Goal: Task Accomplishment & Management: Use online tool/utility

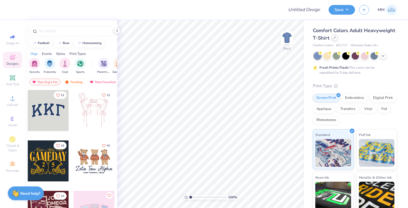
click at [336, 39] on div at bounding box center [334, 38] width 6 height 6
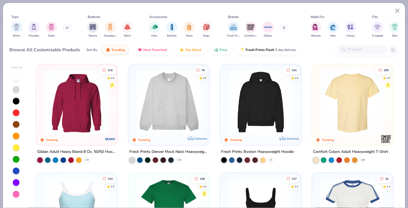
click at [353, 53] on div at bounding box center [362, 49] width 50 height 9
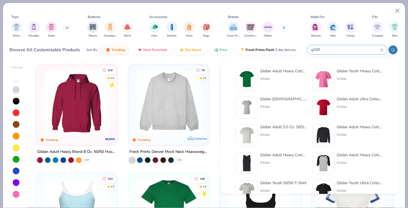
type input "g500"
click at [286, 77] on div "Gildan" at bounding box center [283, 78] width 47 height 5
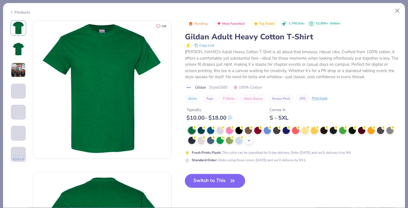
click at [252, 142] on div "+ 22" at bounding box center [249, 140] width 8 height 8
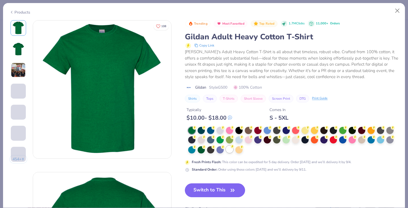
click at [227, 149] on div at bounding box center [229, 149] width 7 height 7
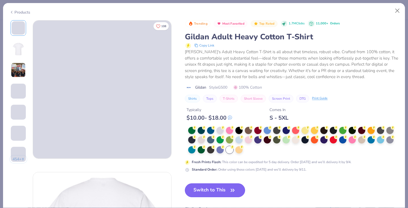
click at [225, 187] on button "Switch to This" at bounding box center [215, 191] width 60 height 14
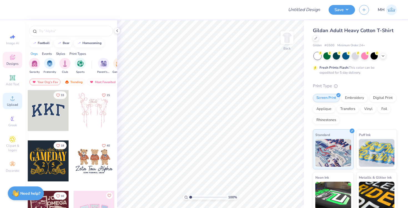
click at [17, 98] on div "Upload" at bounding box center [12, 101] width 19 height 16
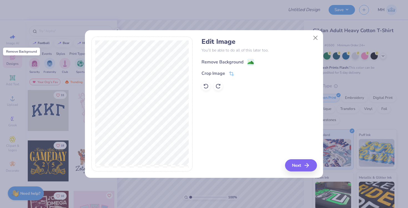
click at [247, 60] on image at bounding box center [250, 63] width 6 height 6
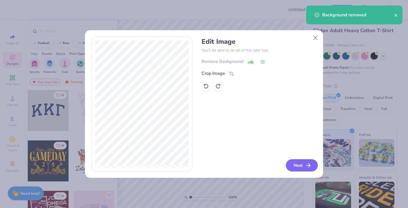
click at [311, 162] on button "Next" at bounding box center [302, 165] width 32 height 12
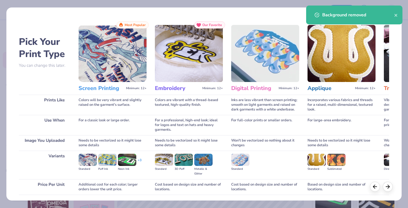
scroll to position [40, 0]
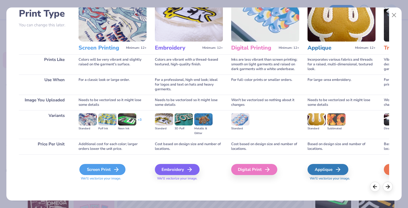
click at [115, 175] on div "Screen Print" at bounding box center [102, 169] width 46 height 11
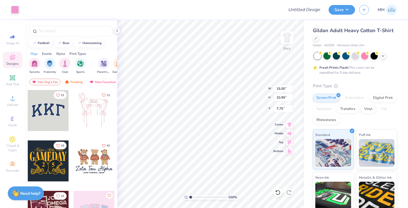
type input "11.64"
type input "8.53"
type input "3.00"
click at [13, 4] on div "Art colors" at bounding box center [9, 9] width 19 height 19
click at [13, 5] on div "Art colors" at bounding box center [9, 9] width 19 height 19
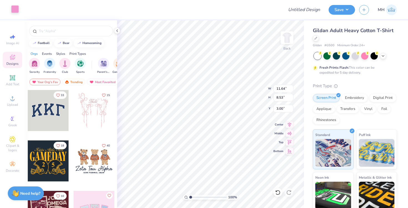
click at [13, 8] on div at bounding box center [15, 9] width 8 height 8
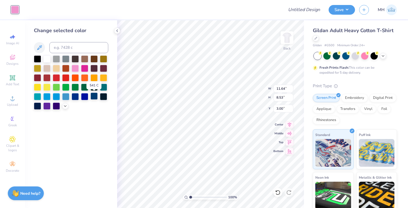
click at [91, 96] on div at bounding box center [93, 96] width 7 height 7
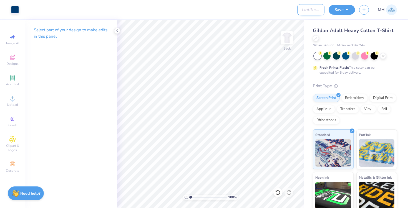
click at [299, 11] on input "Design Title" at bounding box center [310, 9] width 27 height 11
type input "ZTA - MTG"
click at [347, 9] on button "Save" at bounding box center [341, 9] width 26 height 10
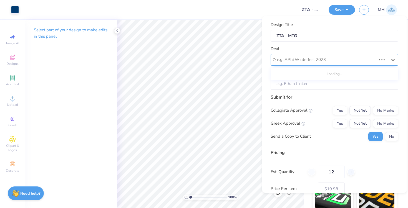
click at [347, 61] on div at bounding box center [326, 59] width 99 height 7
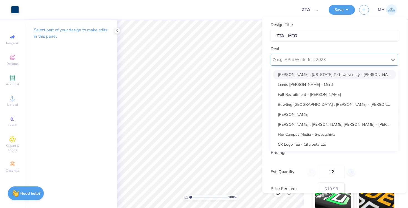
click at [319, 63] on div at bounding box center [332, 59] width 110 height 7
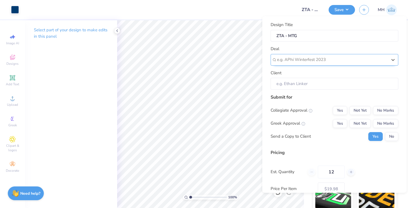
click at [319, 63] on div at bounding box center [332, 59] width 110 height 7
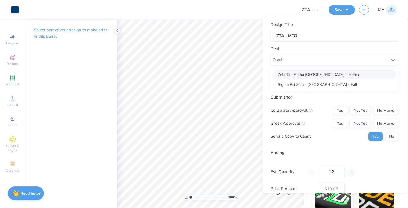
click at [319, 72] on div "Zeta Tau Alpha [GEOGRAPHIC_DATA] - Merch" at bounding box center [334, 74] width 123 height 9
type input "zet"
type input "[PERSON_NAME]"
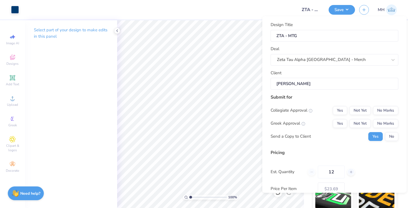
click at [376, 105] on div "Submit for Collegiate Approval Yes Not Yet No Marks Greek Approval Yes Not Yet …" at bounding box center [334, 119] width 128 height 51
click at [377, 108] on button "No Marks" at bounding box center [385, 110] width 25 height 9
click at [380, 122] on button "No Marks" at bounding box center [385, 123] width 25 height 9
click at [388, 135] on button "No" at bounding box center [391, 136] width 13 height 9
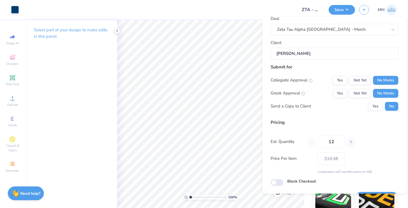
scroll to position [46, 0]
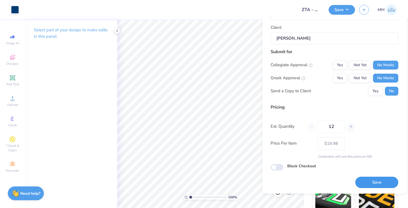
click at [361, 182] on button "Save" at bounding box center [376, 182] width 43 height 11
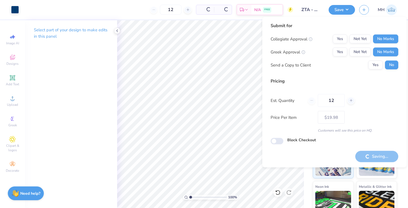
type input "– –"
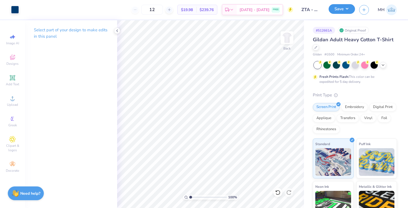
click at [344, 11] on button "Save" at bounding box center [341, 9] width 26 height 10
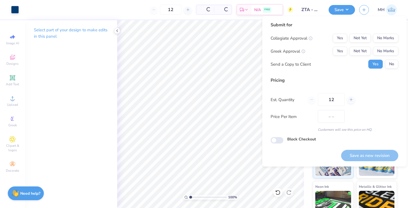
type input "$19.98"
click at [383, 47] on button "No Marks" at bounding box center [385, 51] width 25 height 9
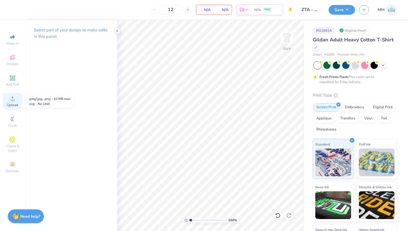
click at [11, 99] on icon at bounding box center [13, 98] width 4 height 4
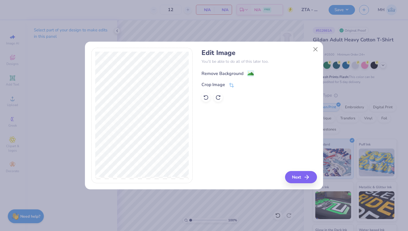
click at [245, 75] on div "Remove Background" at bounding box center [227, 73] width 52 height 7
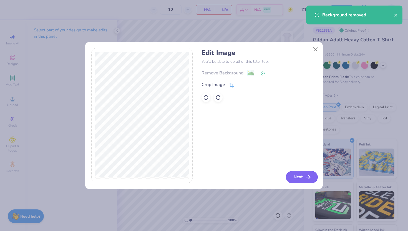
click at [295, 177] on button "Next" at bounding box center [302, 177] width 32 height 12
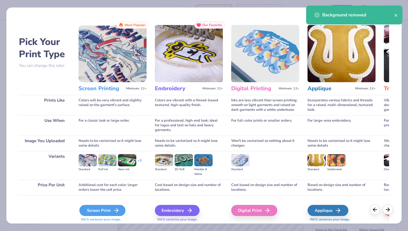
click at [115, 208] on icon at bounding box center [116, 210] width 7 height 7
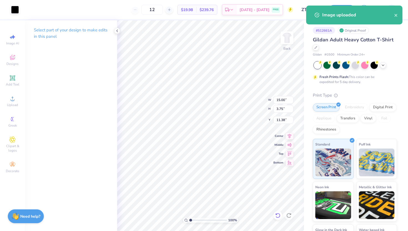
type input "11.42"
type input "2.86"
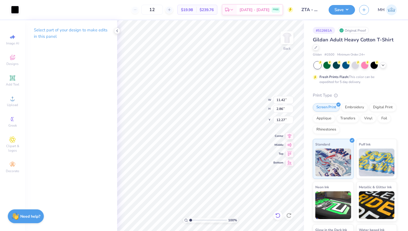
type input "3.00"
click at [115, 29] on icon at bounding box center [117, 31] width 4 height 4
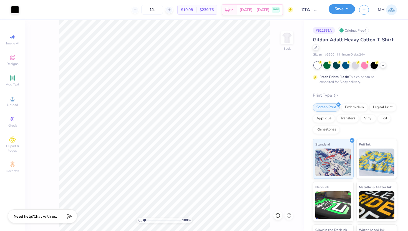
click at [340, 8] on button "Save" at bounding box center [341, 9] width 26 height 10
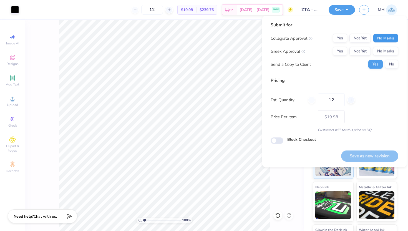
click at [374, 37] on button "No Marks" at bounding box center [385, 38] width 25 height 9
click at [378, 48] on button "No Marks" at bounding box center [385, 51] width 25 height 9
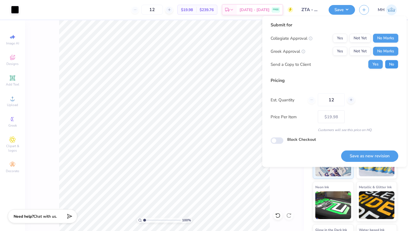
click at [388, 63] on button "No" at bounding box center [391, 64] width 13 height 9
click at [355, 158] on button "Save as new revision" at bounding box center [369, 155] width 57 height 11
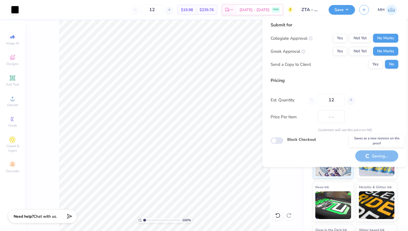
type input "$19.98"
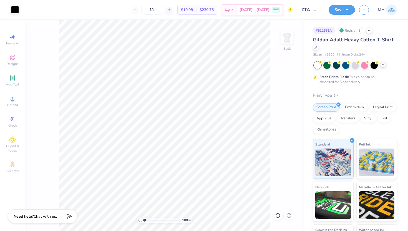
click at [383, 67] on div at bounding box center [383, 65] width 6 height 6
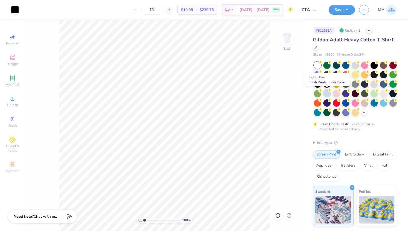
click at [326, 93] on div at bounding box center [326, 92] width 7 height 7
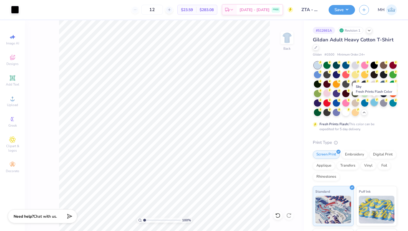
click at [374, 105] on div at bounding box center [373, 102] width 7 height 7
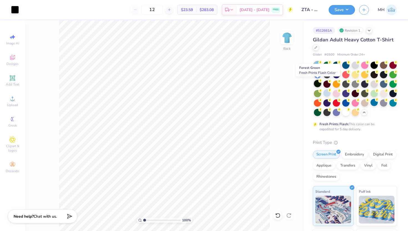
click at [316, 83] on div at bounding box center [317, 83] width 7 height 7
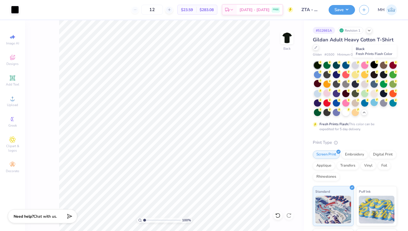
click at [373, 62] on div at bounding box center [373, 64] width 7 height 7
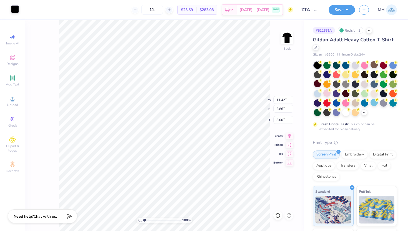
click at [15, 12] on div at bounding box center [15, 9] width 8 height 8
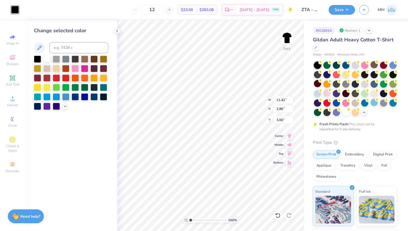
click at [45, 57] on div at bounding box center [46, 58] width 7 height 7
click at [117, 32] on icon at bounding box center [117, 31] width 4 height 4
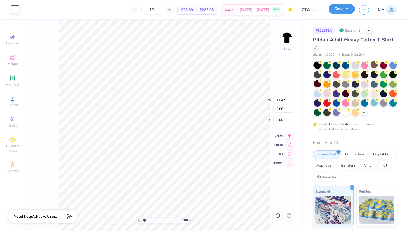
click at [349, 9] on button "Save" at bounding box center [341, 9] width 26 height 10
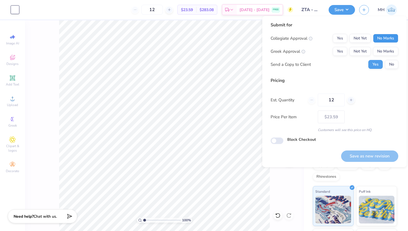
click at [377, 37] on button "No Marks" at bounding box center [385, 38] width 25 height 9
click at [381, 49] on button "No Marks" at bounding box center [385, 51] width 25 height 9
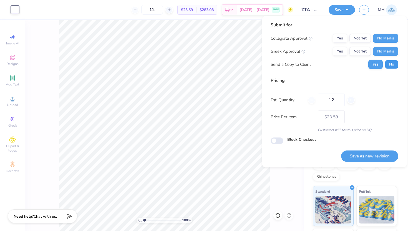
click at [390, 62] on button "No" at bounding box center [391, 64] width 13 height 9
click at [369, 153] on button "Save as new revision" at bounding box center [369, 155] width 57 height 11
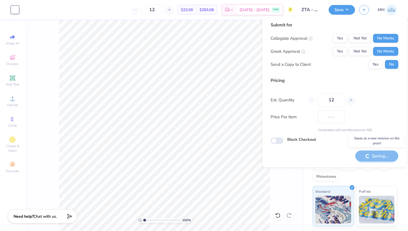
type input "$23.59"
